Goal: Task Accomplishment & Management: Manage account settings

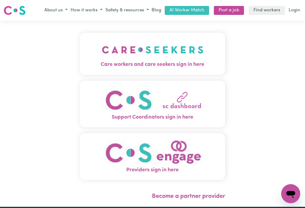
click at [111, 51] on img "Care workers and care seekers sign in here" at bounding box center [153, 50] width 102 height 22
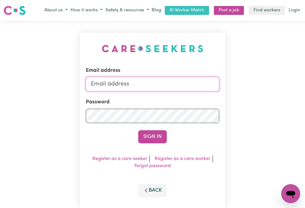
click at [102, 82] on input "Email address" at bounding box center [153, 84] width 134 height 14
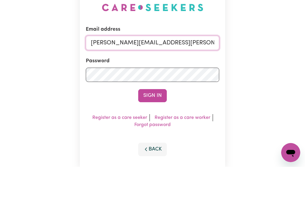
type input "[PERSON_NAME][EMAIL_ADDRESS][PERSON_NAME][DOMAIN_NAME]"
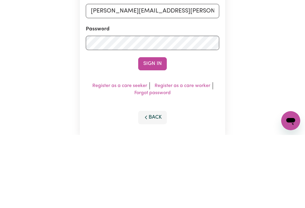
click at [150, 130] on button "Sign In" at bounding box center [152, 136] width 29 height 13
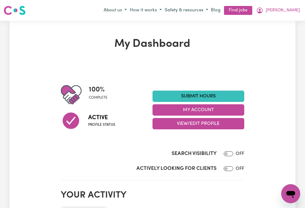
click at [190, 110] on button "My Account" at bounding box center [199, 109] width 92 height 11
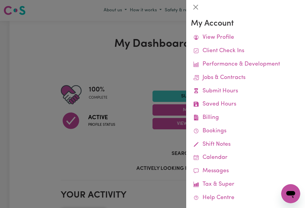
click at [0, 0] on link "Remittances" at bounding box center [0, 0] width 0 height 0
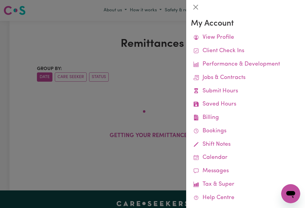
click at [197, 5] on button "Close" at bounding box center [196, 7] width 10 height 10
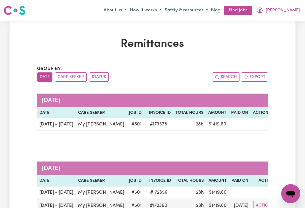
click at [299, 6] on button "[PERSON_NAME]" at bounding box center [278, 10] width 47 height 10
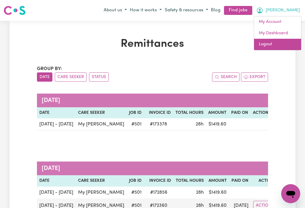
click at [268, 41] on link "Logout" at bounding box center [277, 44] width 47 height 11
